Goal: Task Accomplishment & Management: Complete application form

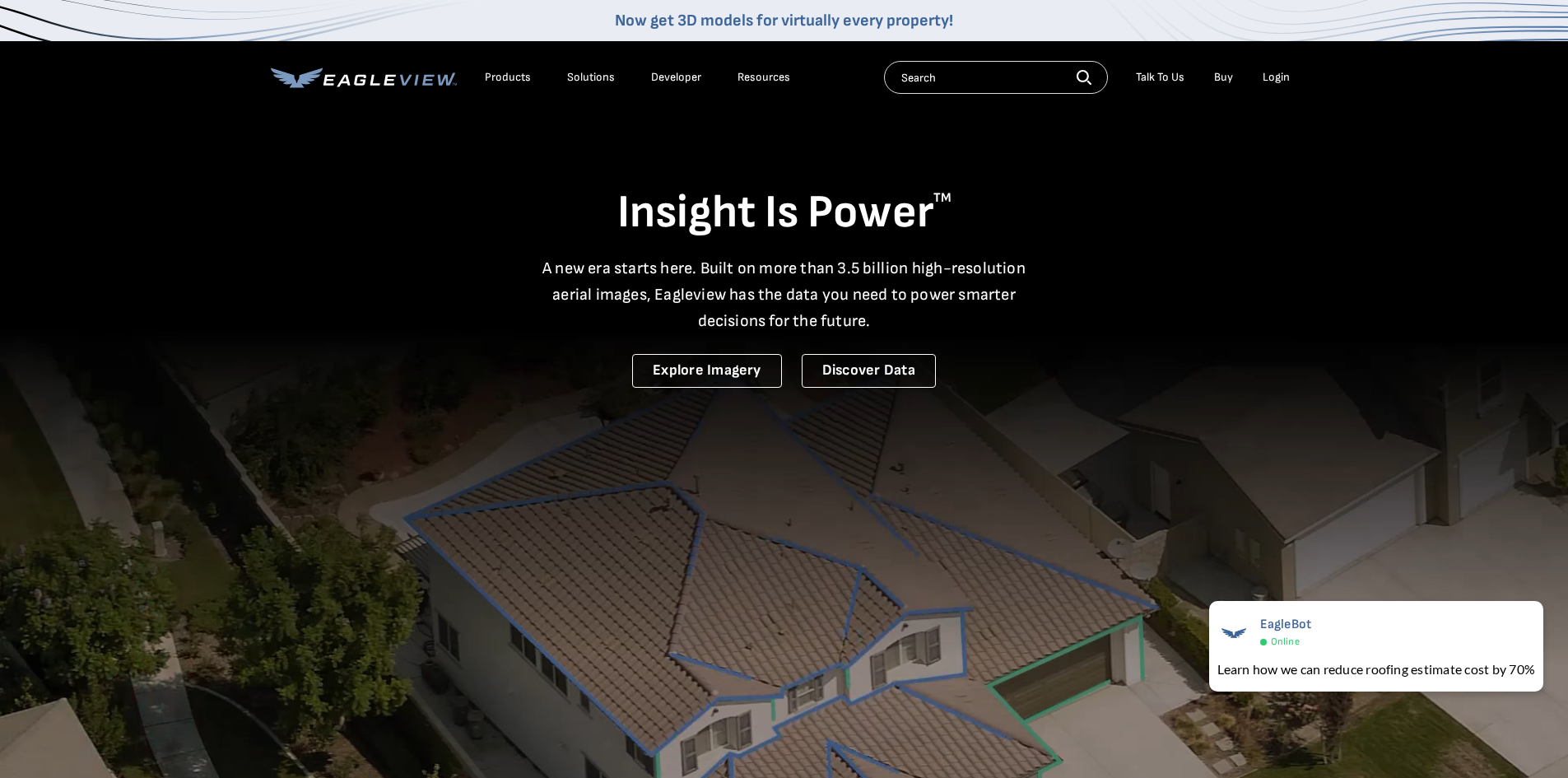
click at [1289, 82] on div "Login" at bounding box center [1276, 77] width 27 height 14
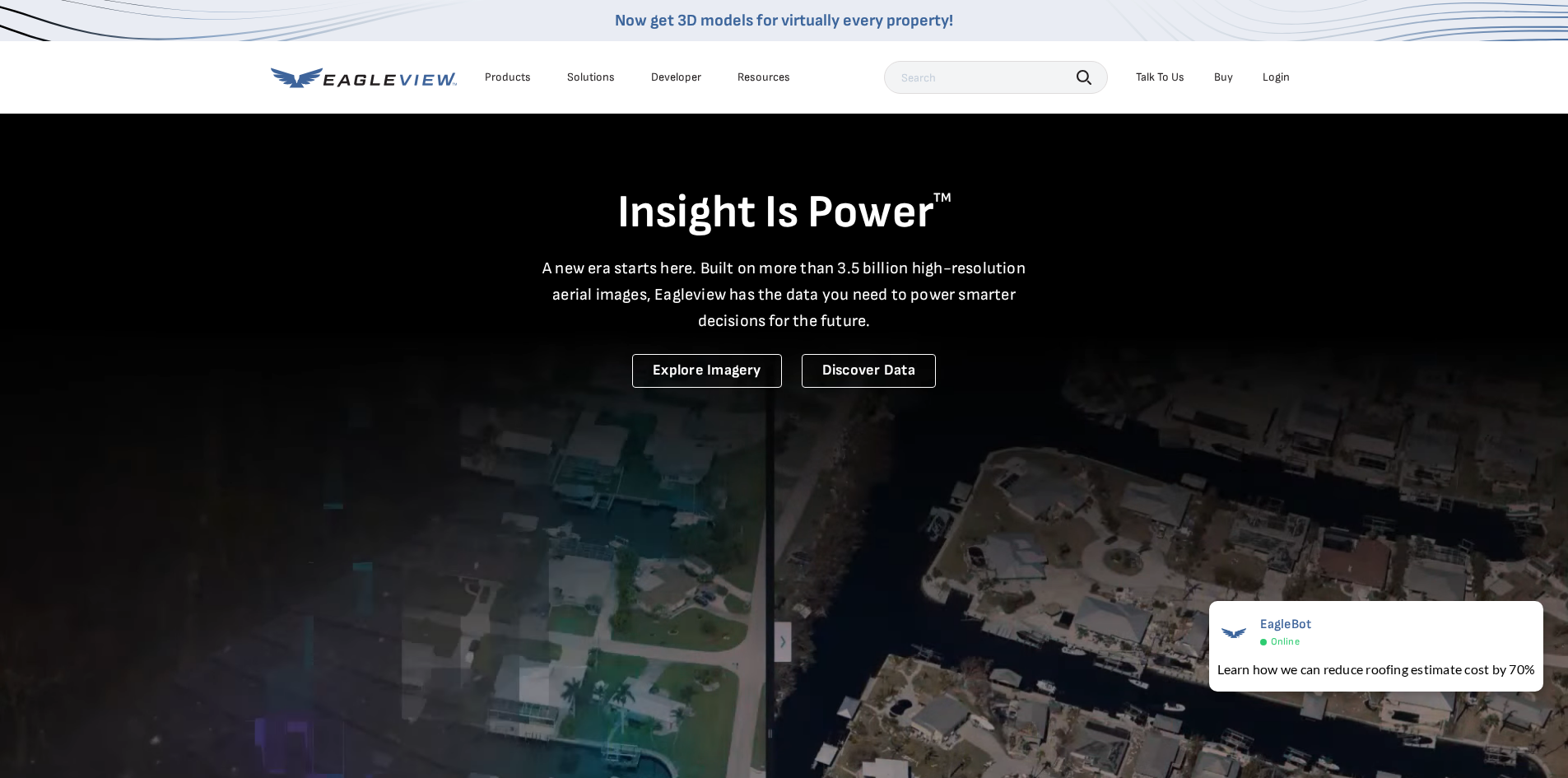
click at [1280, 81] on div "Login" at bounding box center [1276, 77] width 27 height 14
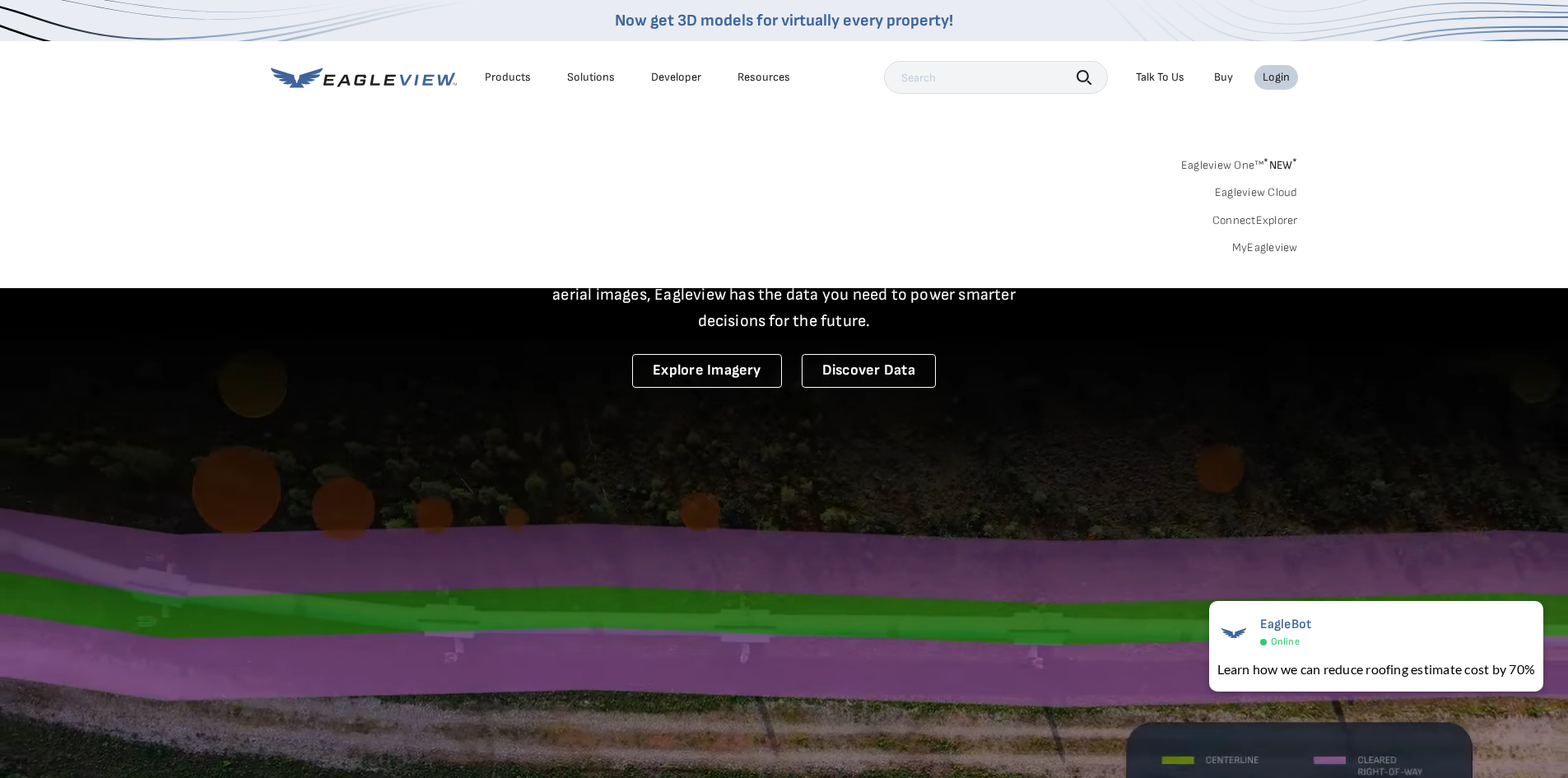
click at [1263, 256] on div "Search Products Our Product Areas Imagery 1-Inch GSD Aerial Imagery *" at bounding box center [784, 210] width 1568 height 155
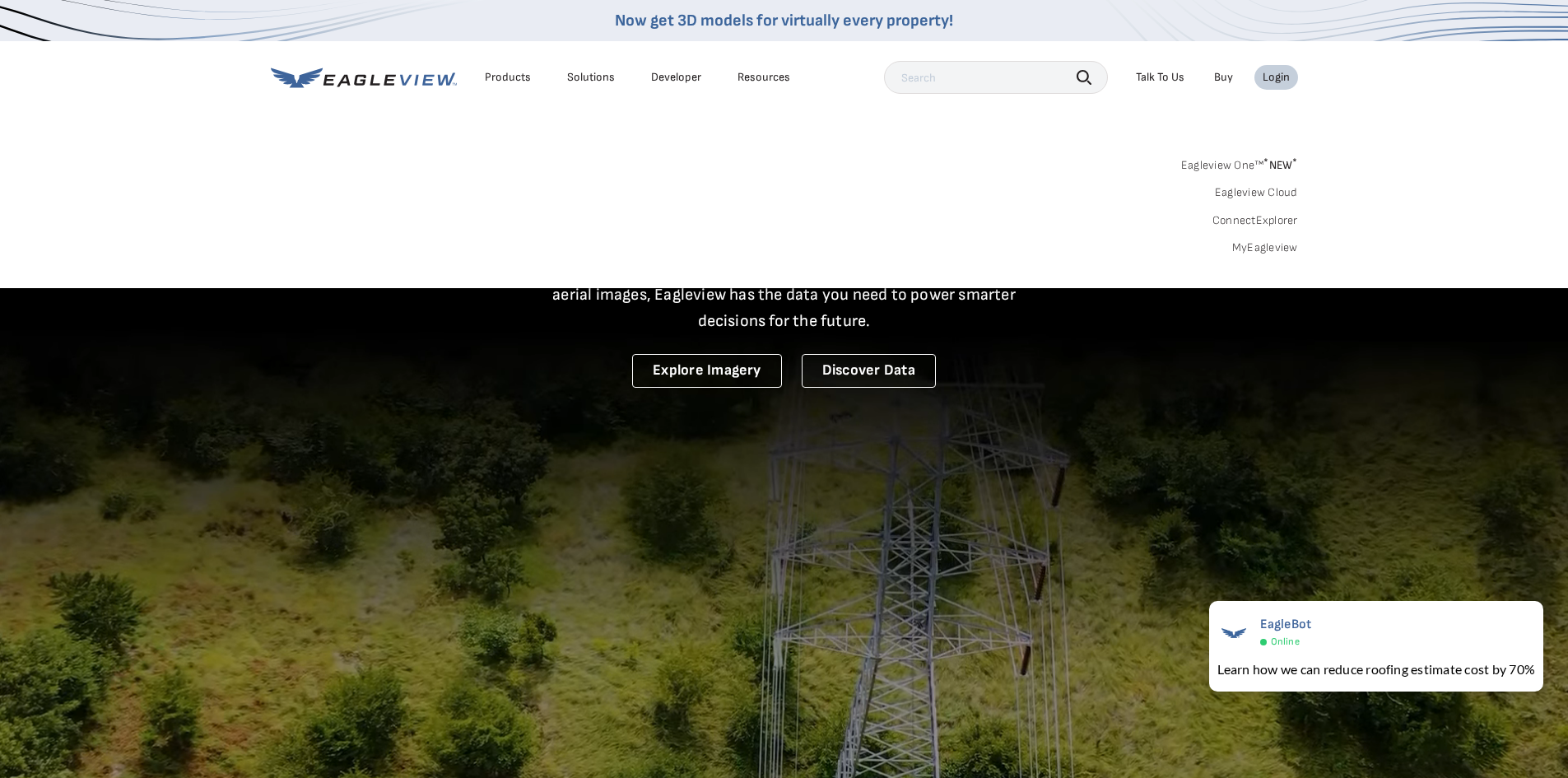
click at [1263, 249] on link "MyEagleview" at bounding box center [1265, 248] width 66 height 14
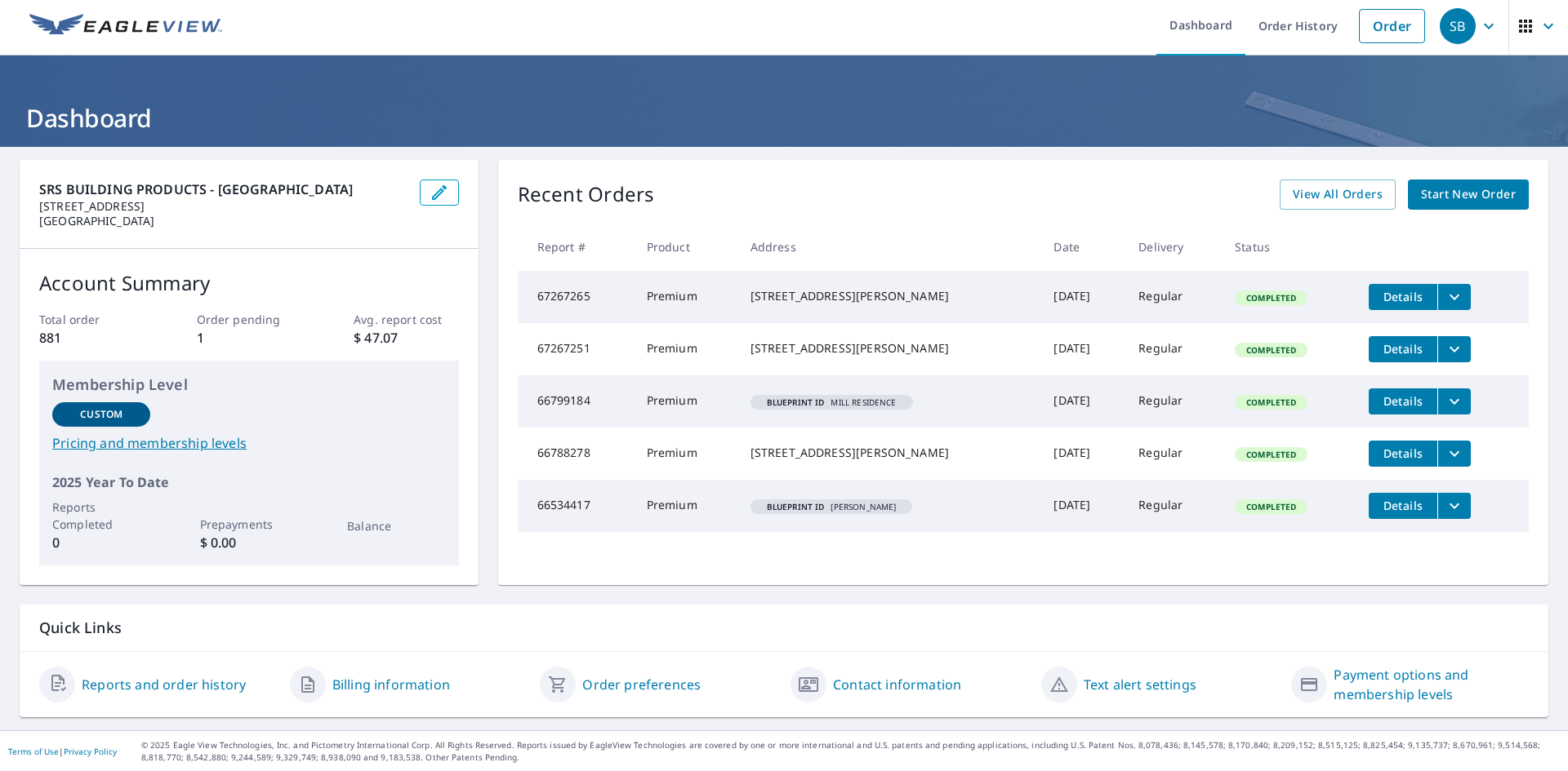
scroll to position [4, 0]
click at [1458, 196] on span "Start New Order" at bounding box center [1468, 194] width 95 height 21
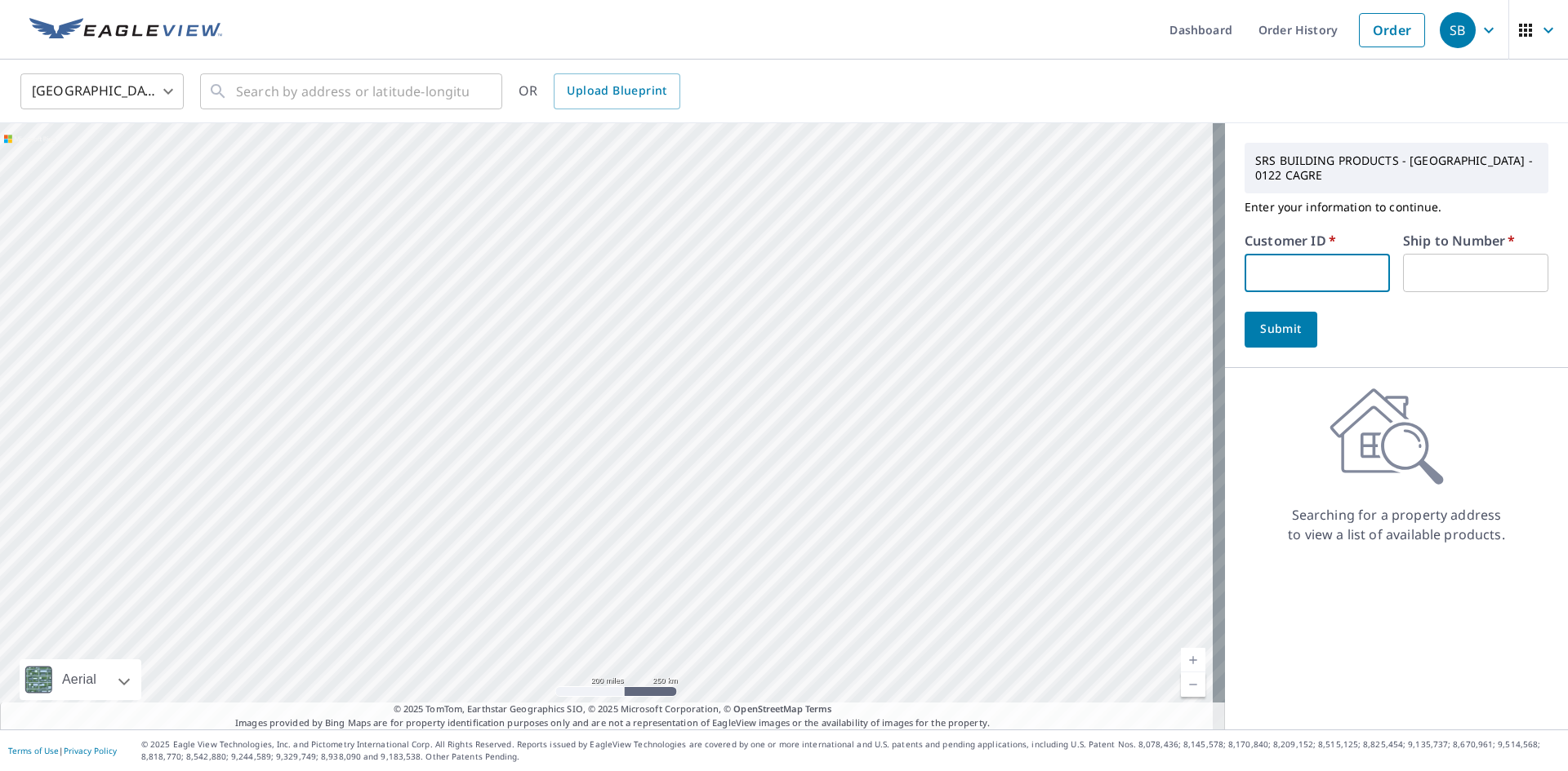
click at [1302, 268] on input "text" at bounding box center [1317, 273] width 145 height 39
type input "ssl122"
type input "1"
click at [1267, 325] on span "Submit" at bounding box center [1281, 329] width 47 height 21
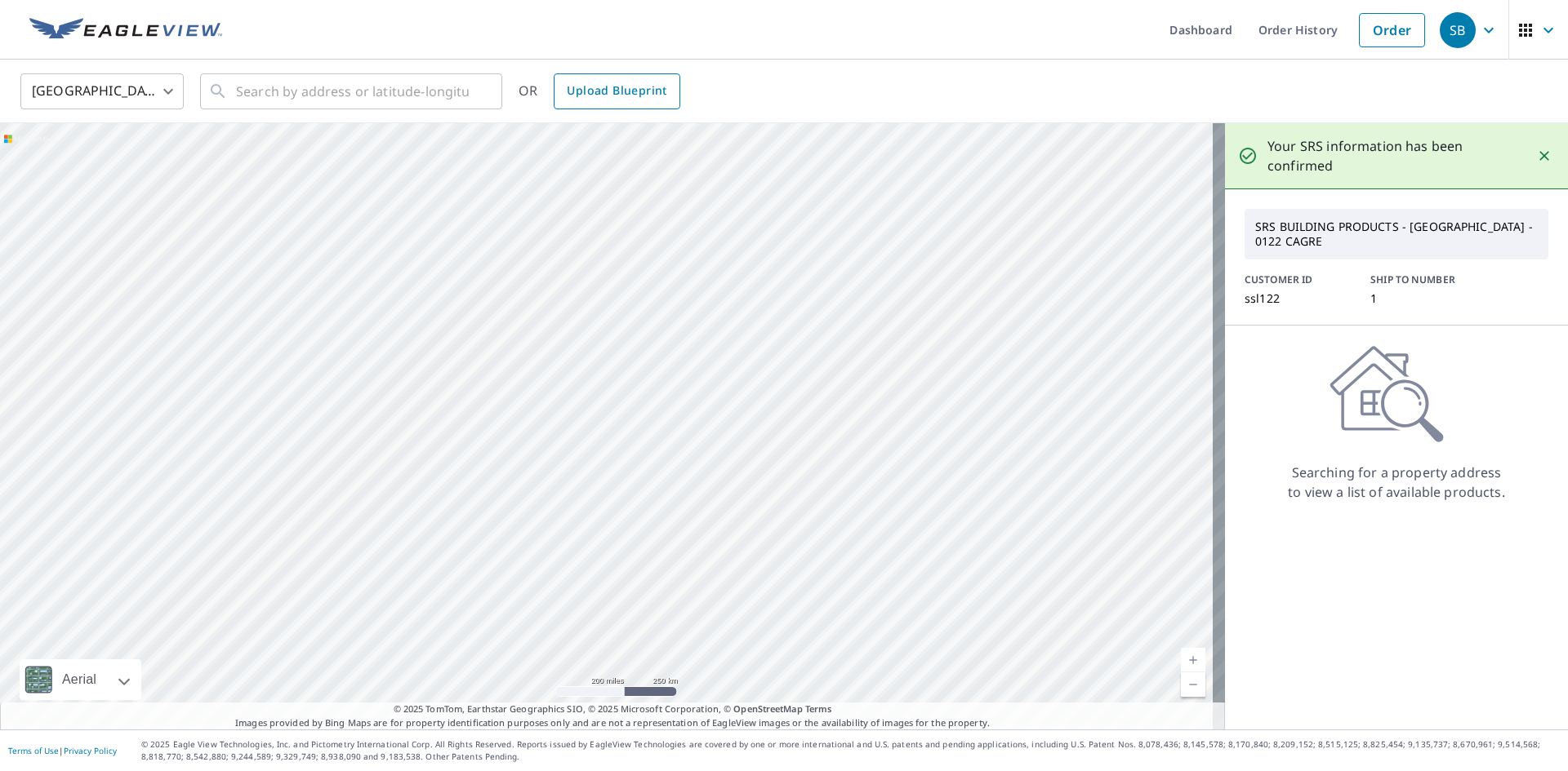
click at [585, 89] on span "Upload Blueprint" at bounding box center [616, 91] width 100 height 21
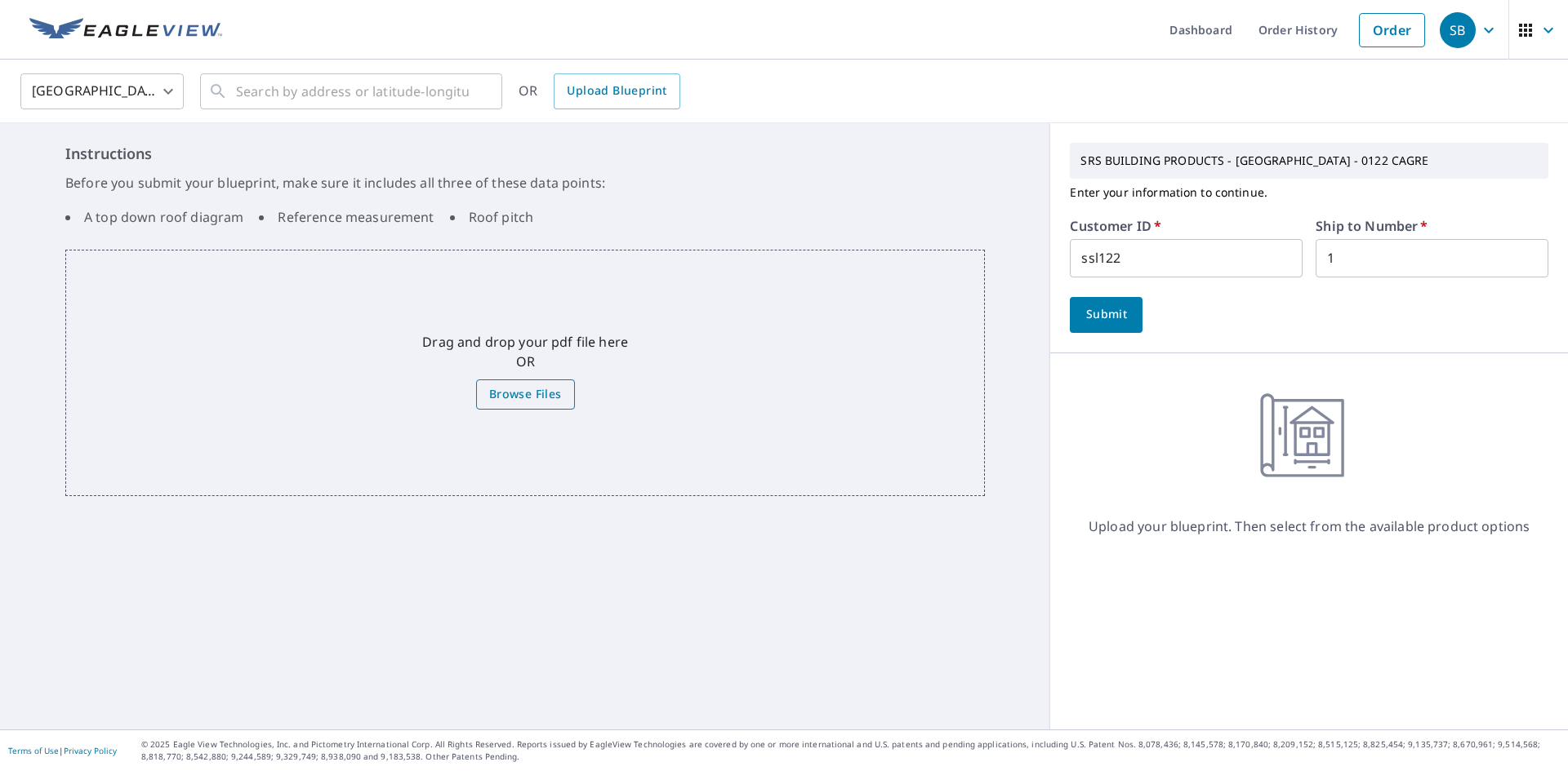
click at [493, 393] on span "Browse Files" at bounding box center [525, 394] width 73 height 21
click at [0, 0] on input "Browse Files" at bounding box center [0, 0] width 0 height 0
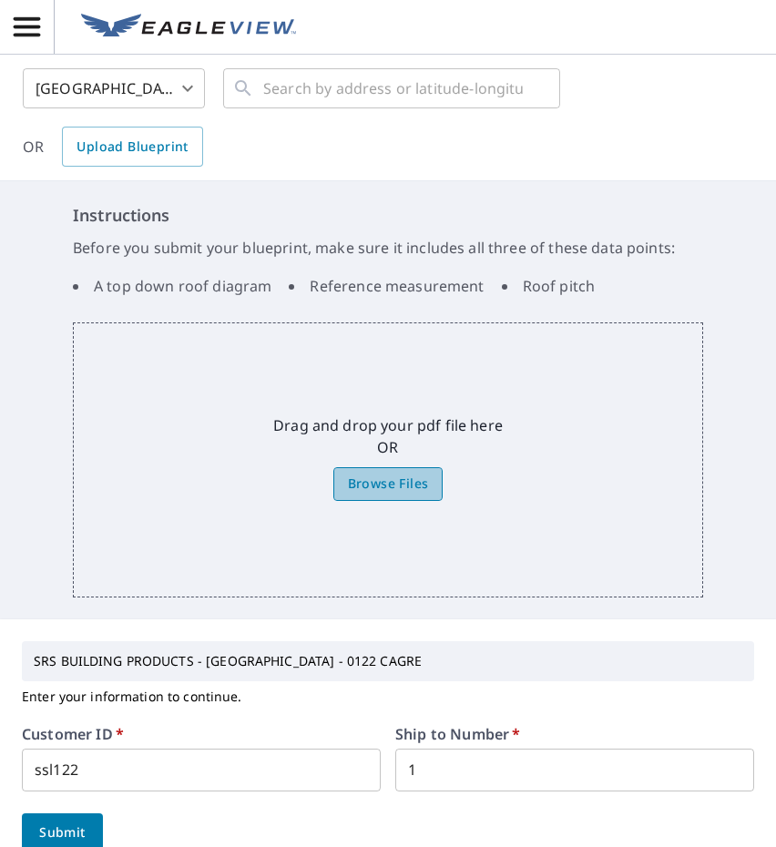
click at [395, 486] on span "Browse Files" at bounding box center [388, 483] width 81 height 23
click at [0, 0] on input "Browse Files" at bounding box center [0, 0] width 0 height 0
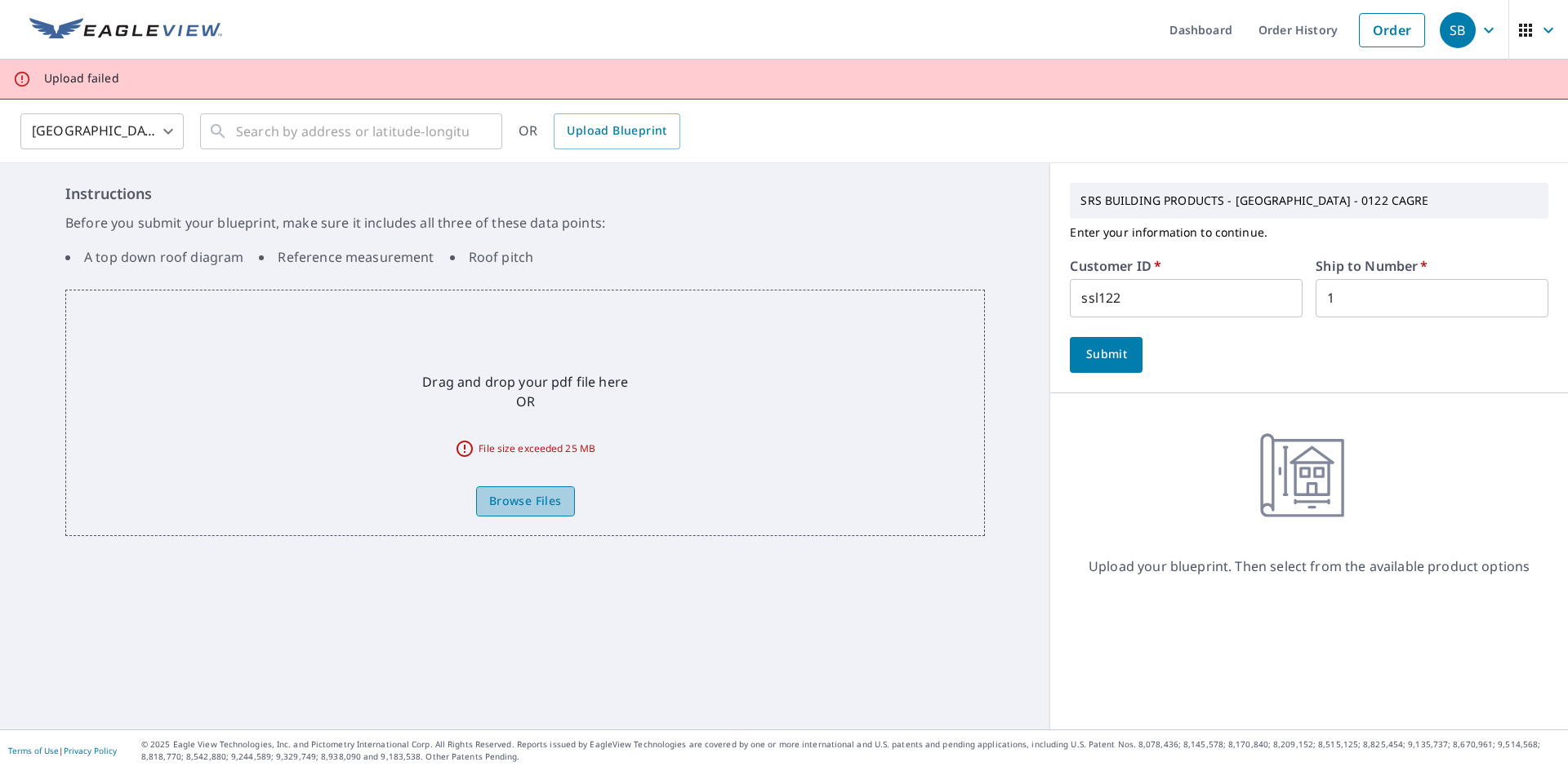
click at [550, 498] on span "Browse Files" at bounding box center [525, 501] width 73 height 21
click at [0, 0] on input "Browse Files" at bounding box center [0, 0] width 0 height 0
click at [529, 489] on label "Browse Files" at bounding box center [526, 502] width 99 height 30
click at [0, 0] on input "Browse Files" at bounding box center [0, 0] width 0 height 0
